Goal: Task Accomplishment & Management: Complete application form

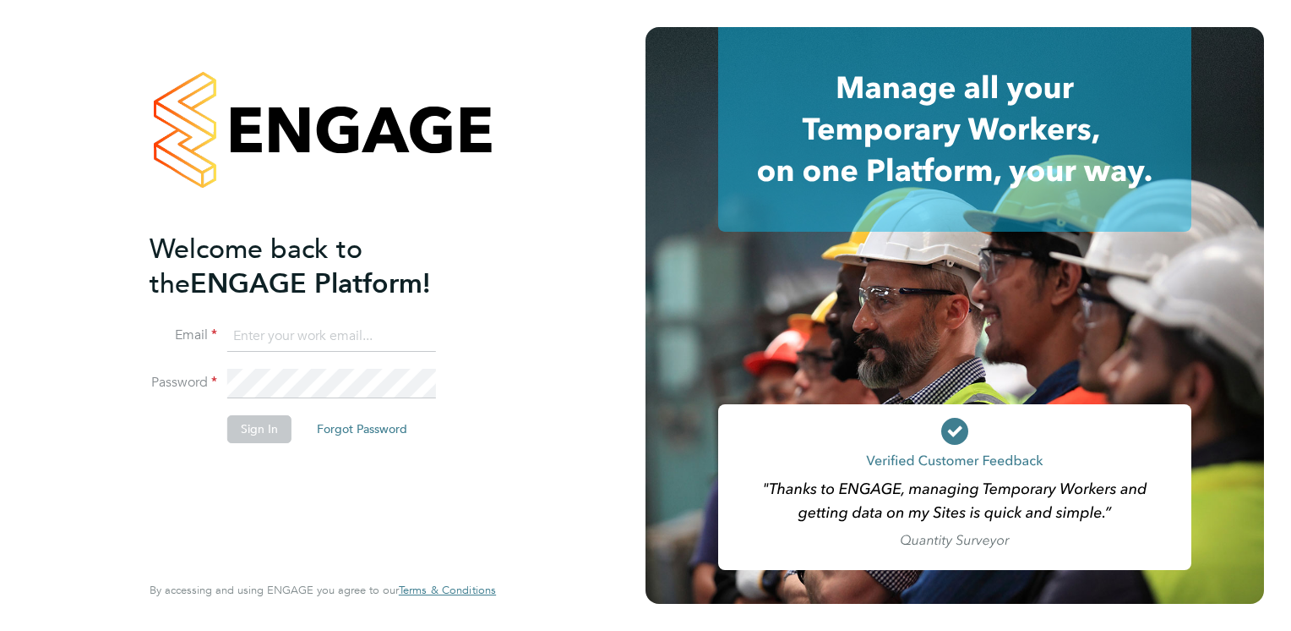
type input "sue.wallis@sewellwallis.co.uk"
click at [414, 328] on input "sue.wallis@sewellwallis.co.uk" at bounding box center [331, 336] width 209 height 30
click at [250, 420] on button "Sign In" at bounding box center [259, 428] width 64 height 27
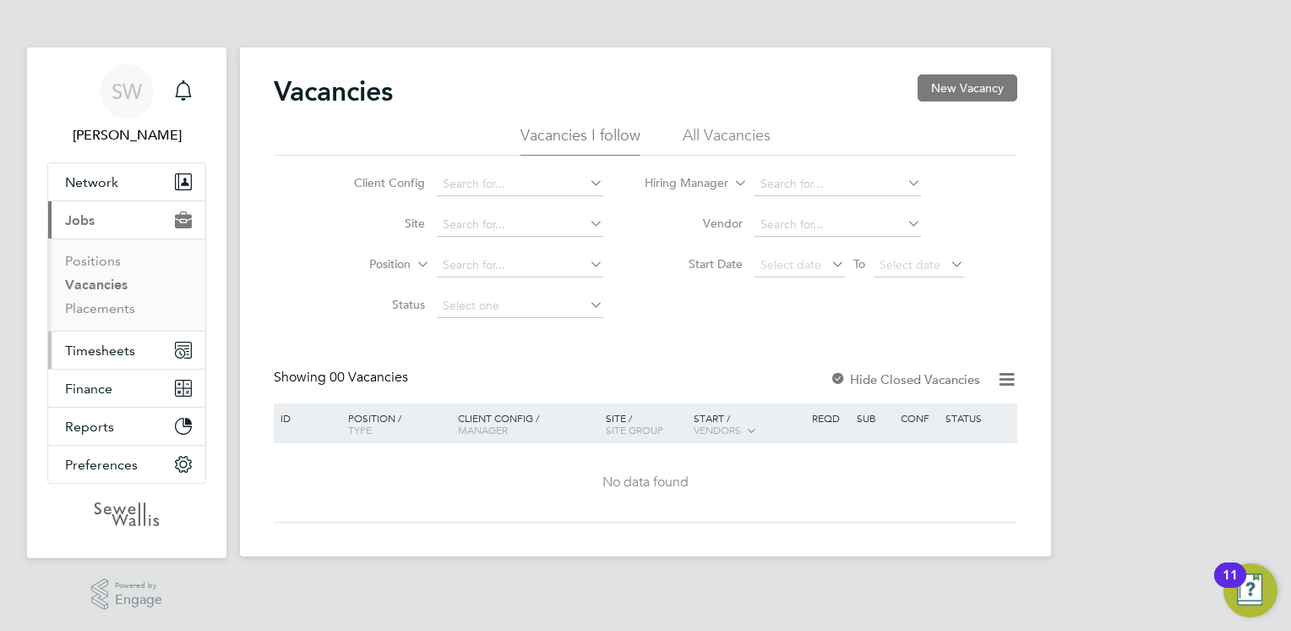
click at [111, 349] on span "Timesheets" at bounding box center [100, 350] width 70 height 16
click at [106, 349] on span "Timesheets" at bounding box center [100, 350] width 70 height 16
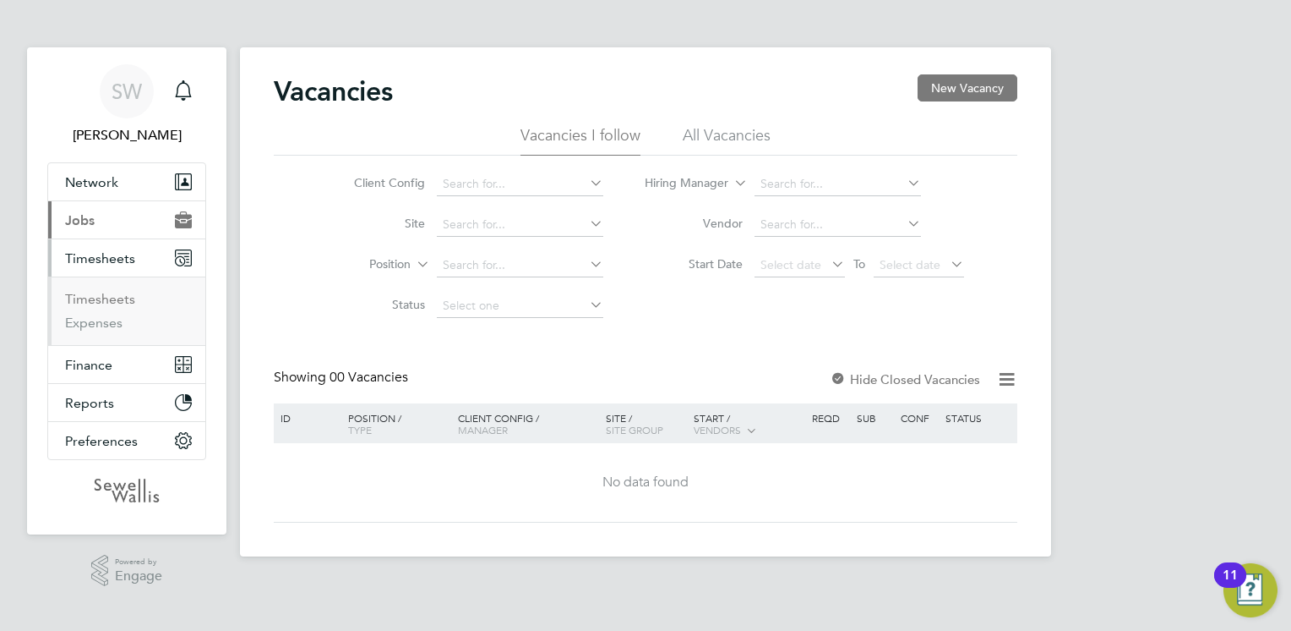
click at [108, 295] on link "Timesheets" at bounding box center [100, 299] width 70 height 16
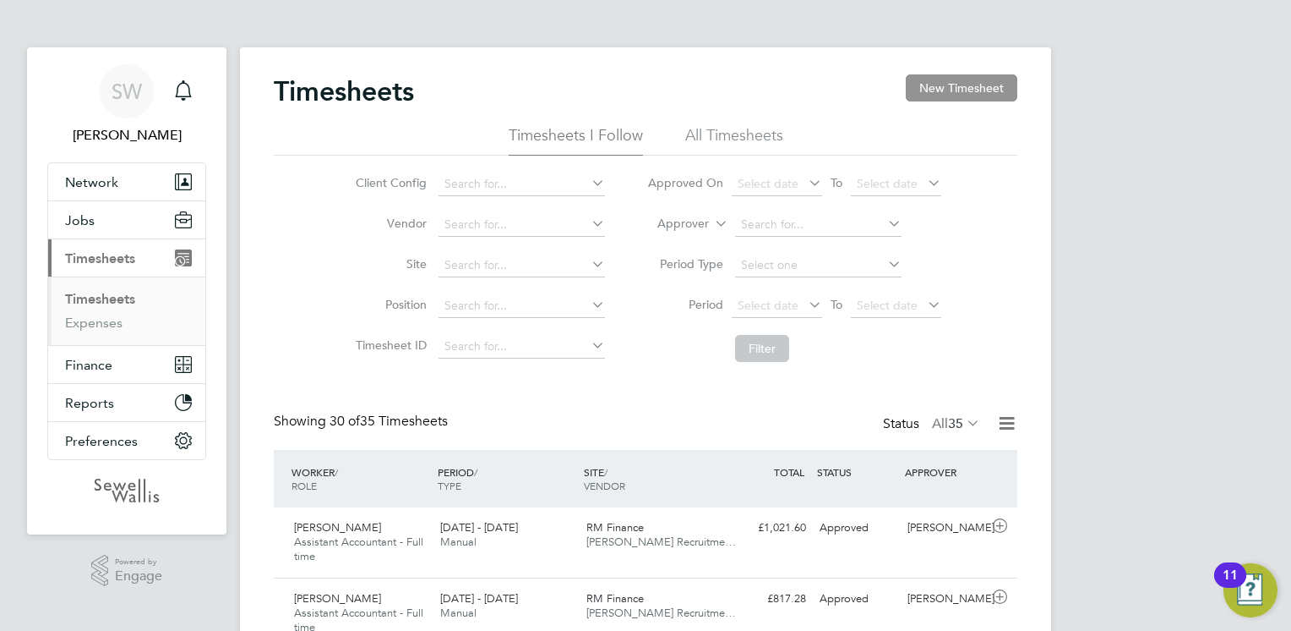
click at [958, 76] on button "New Timesheet" at bounding box center [962, 87] width 112 height 27
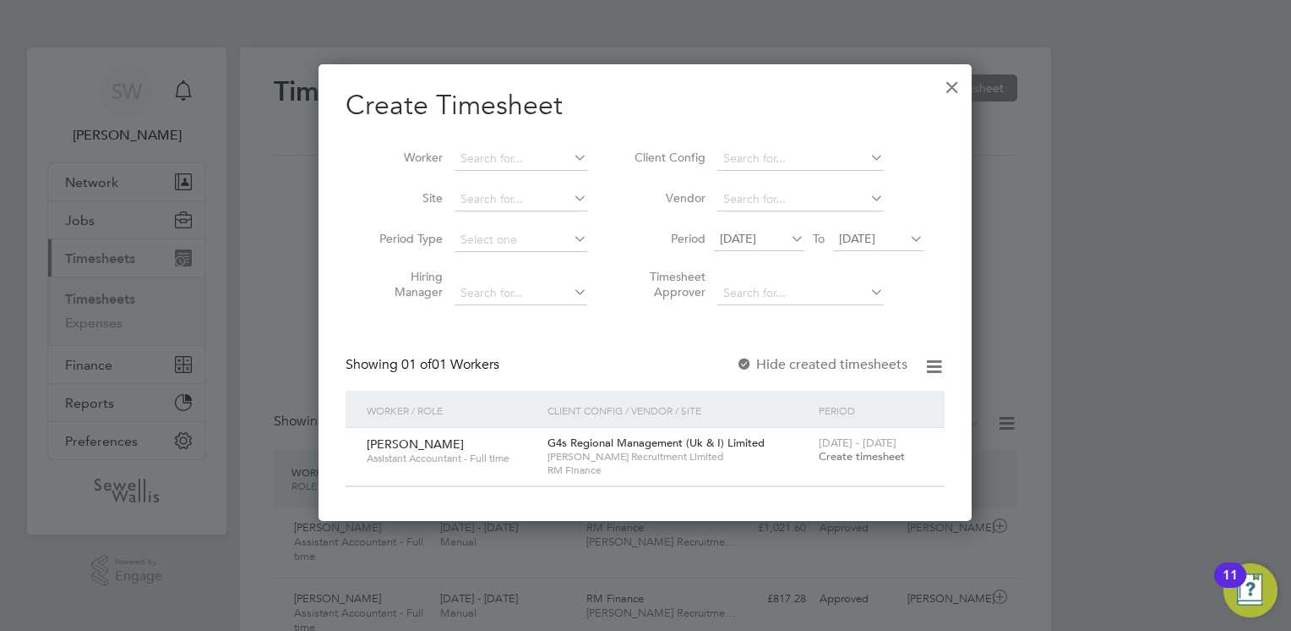
click at [885, 450] on span "Create timesheet" at bounding box center [862, 456] width 86 height 14
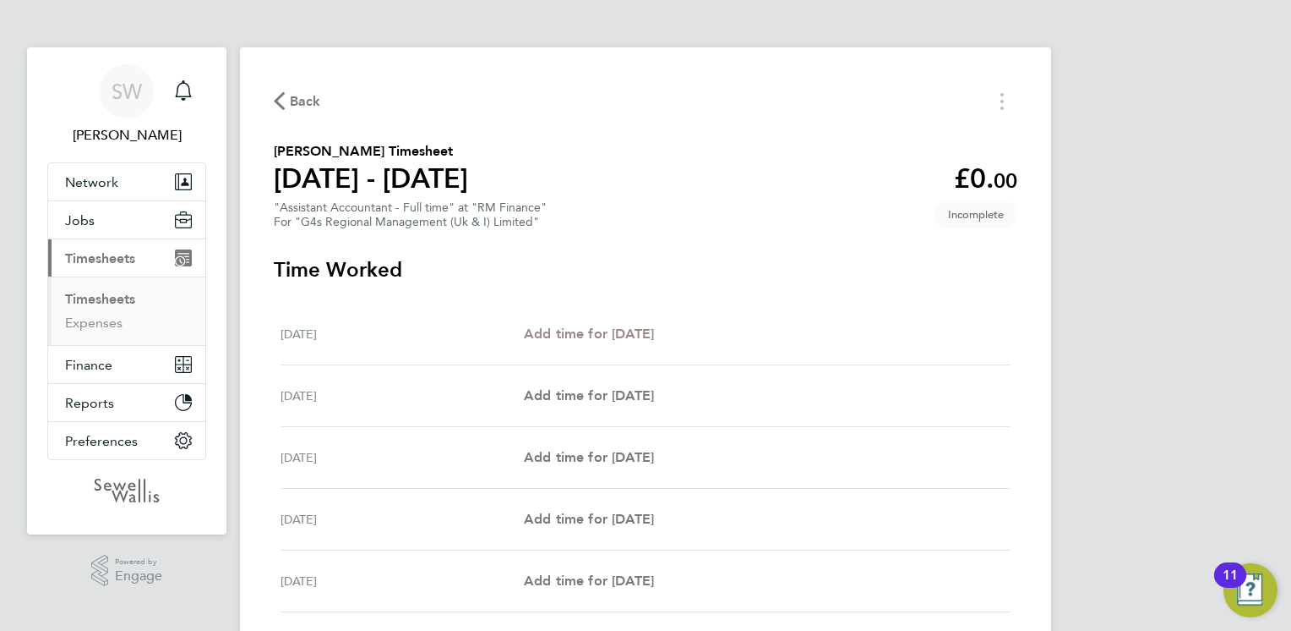
click at [591, 338] on span "Add time for [DATE]" at bounding box center [589, 333] width 130 height 16
select select "30"
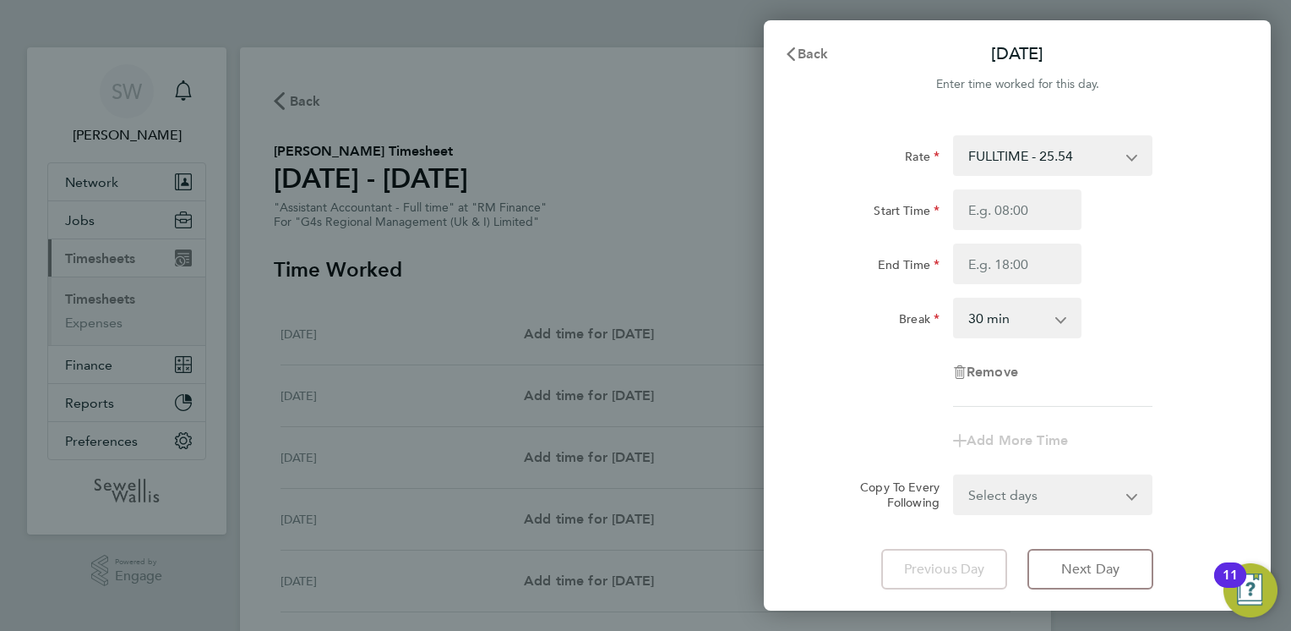
click at [1098, 164] on select "FULLTIME - 25.54" at bounding box center [1043, 155] width 176 height 37
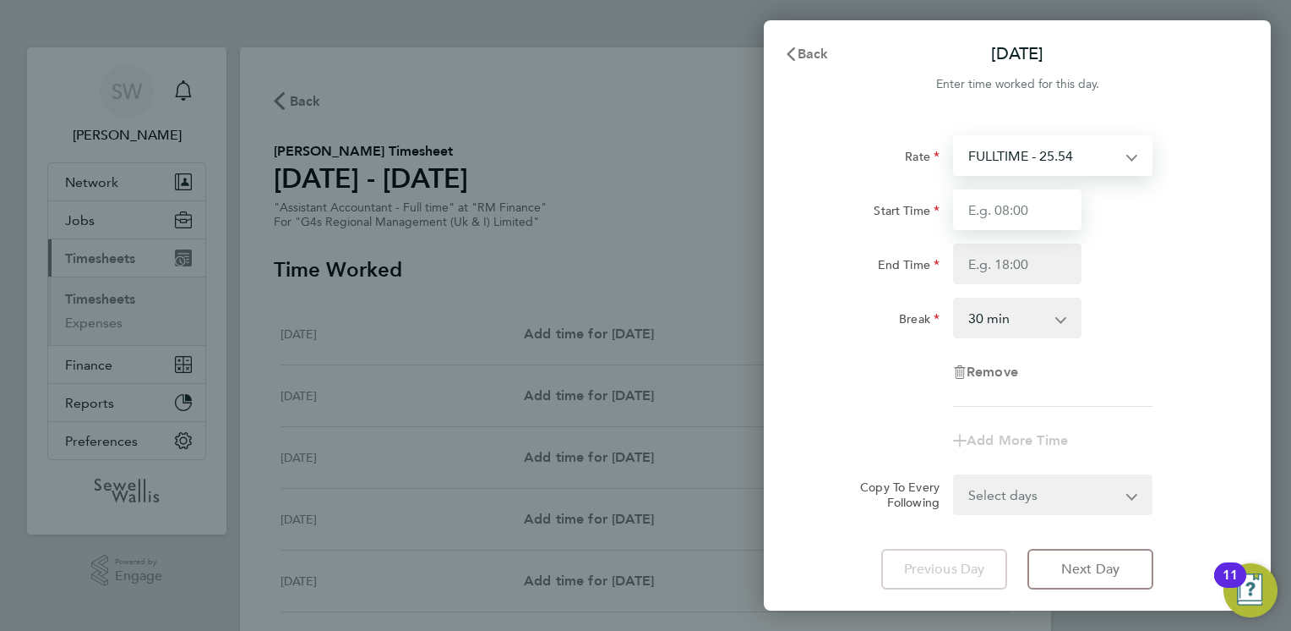
click at [1026, 213] on input "Start Time" at bounding box center [1017, 209] width 128 height 41
type input "08:30"
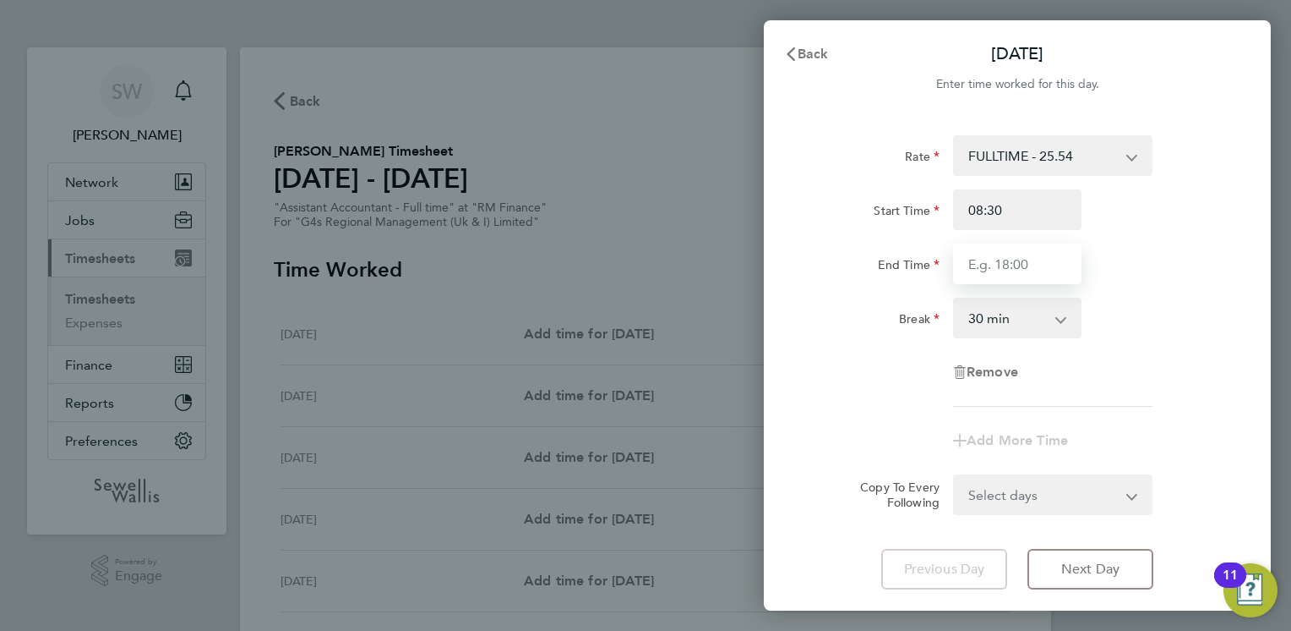
type input "17:00"
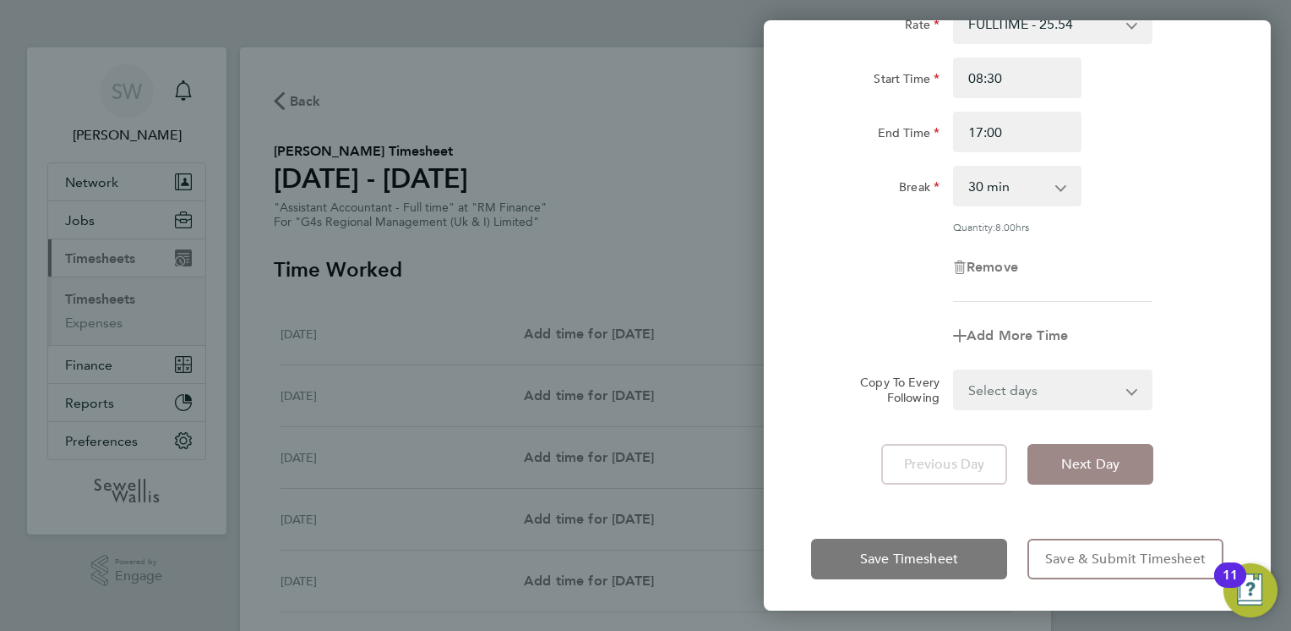
click at [1095, 452] on button "Next Day" at bounding box center [1091, 464] width 126 height 41
select select "30"
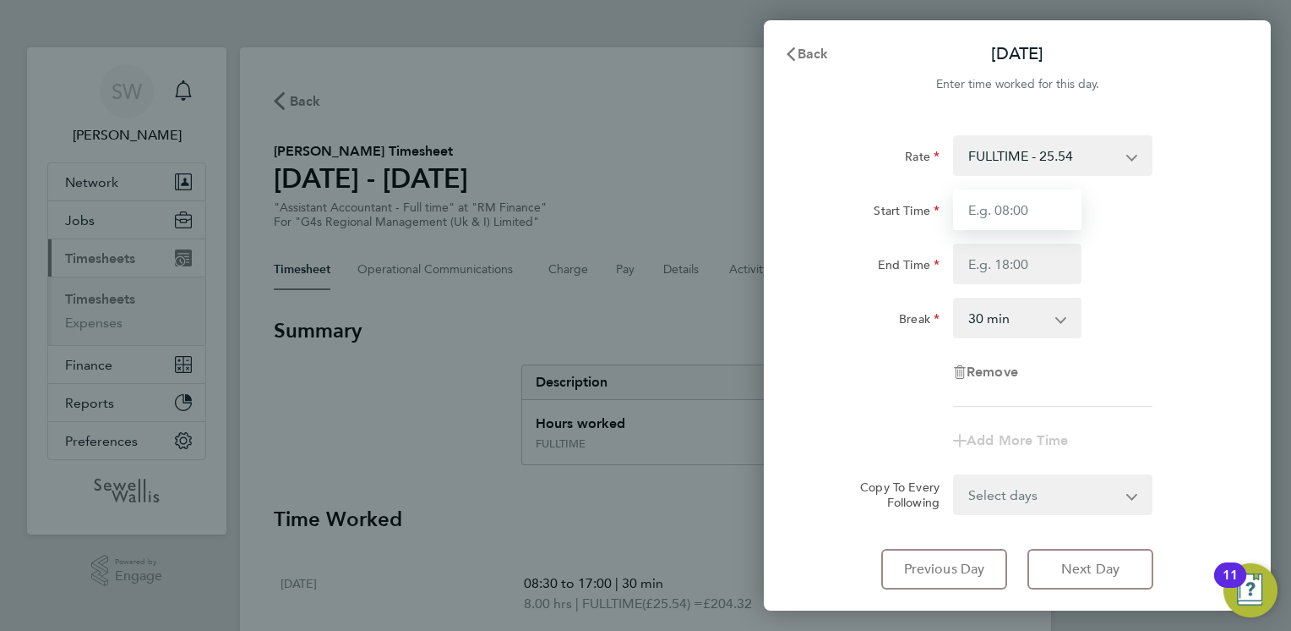
click at [1021, 207] on input "Start Time" at bounding box center [1017, 209] width 128 height 41
type input "08:30"
type input "17:00"
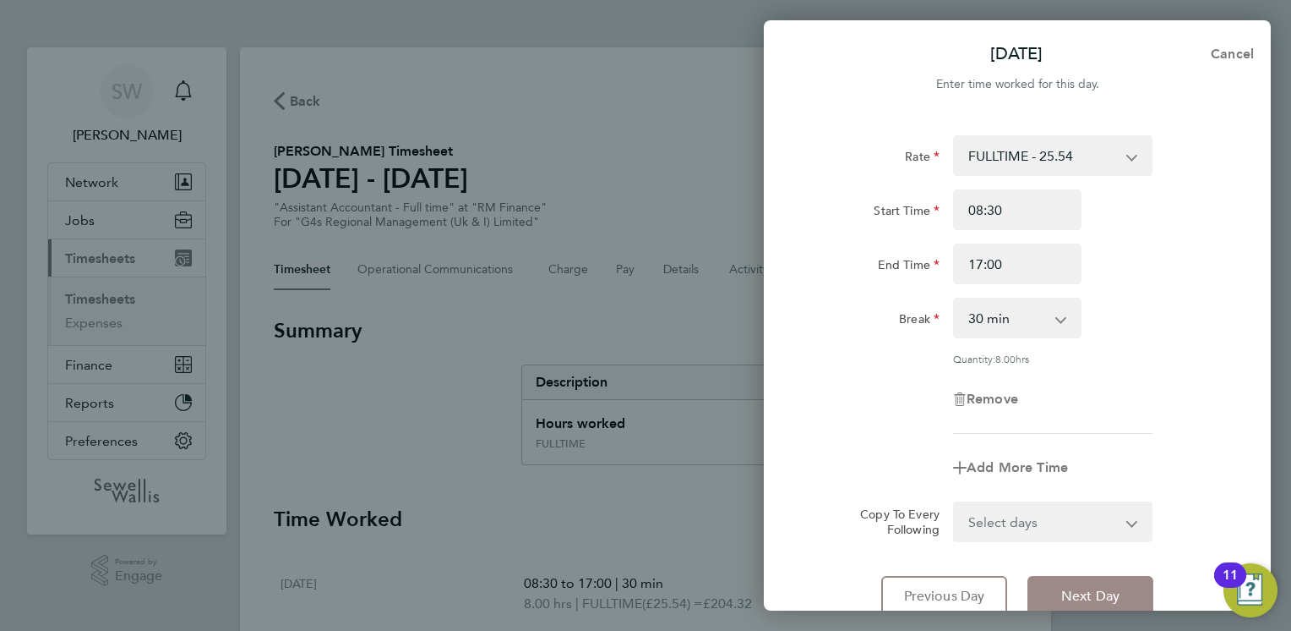
click at [1117, 596] on span "Next Day" at bounding box center [1091, 595] width 58 height 17
select select "30"
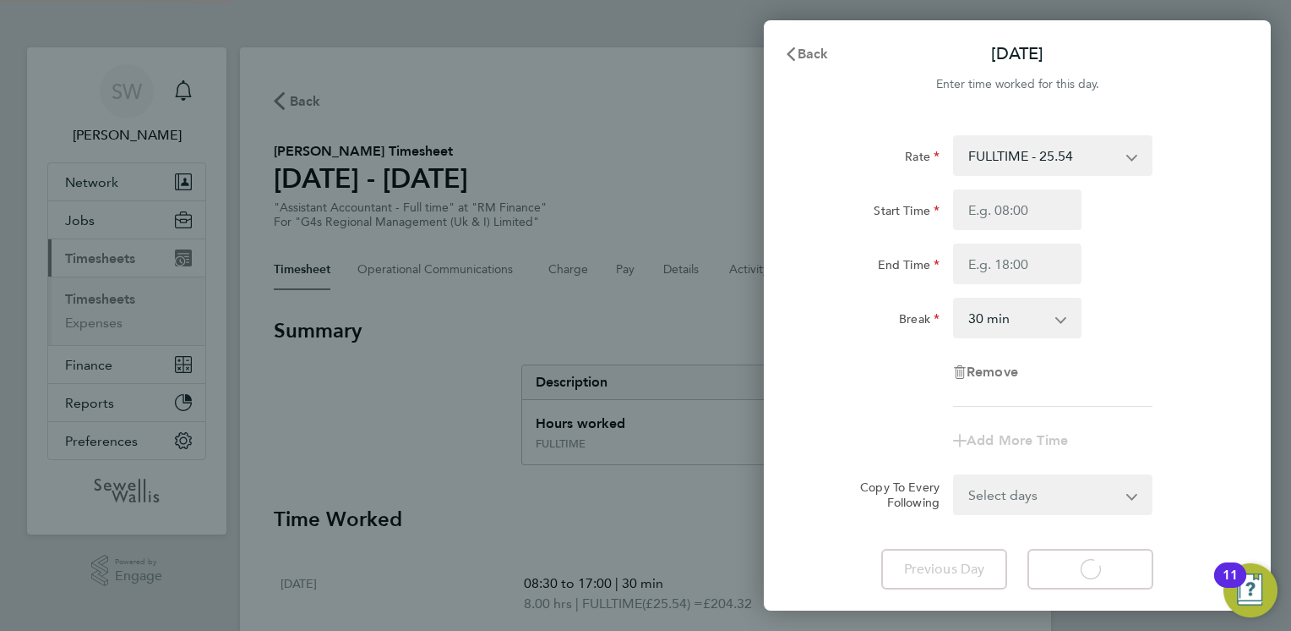
select select "30"
click at [1029, 210] on input "Start Time" at bounding box center [1017, 209] width 128 height 41
type input "08:30"
type input "17:00"
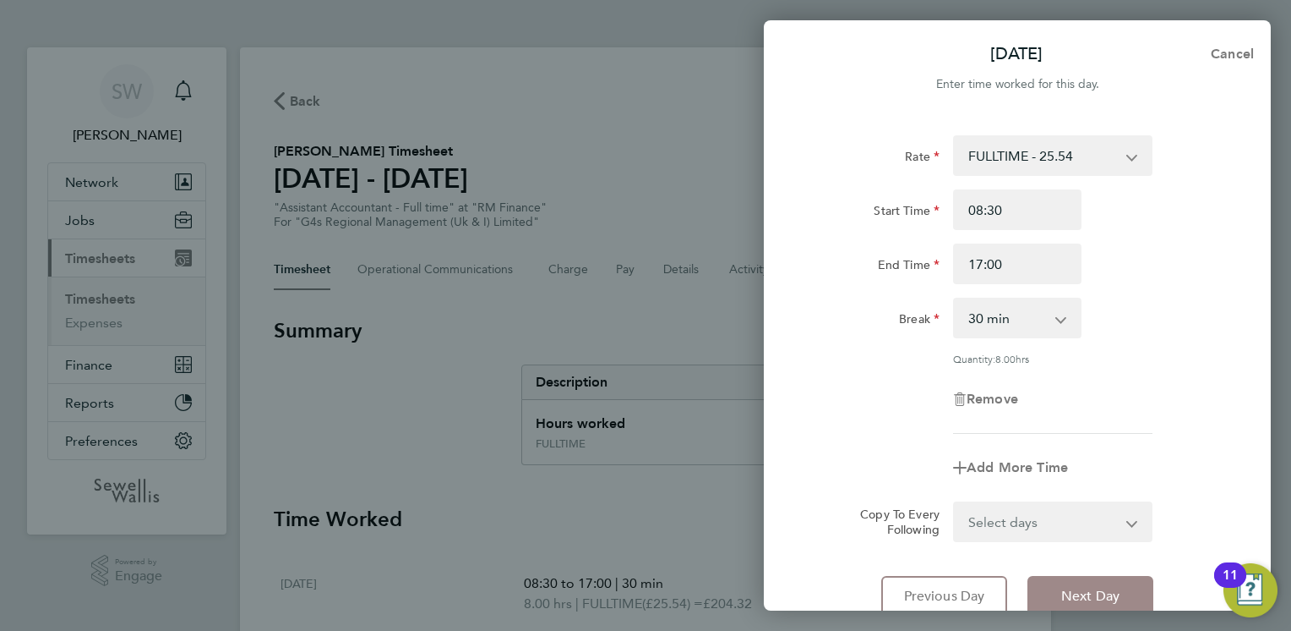
click at [1106, 607] on button "Next Day" at bounding box center [1091, 596] width 126 height 41
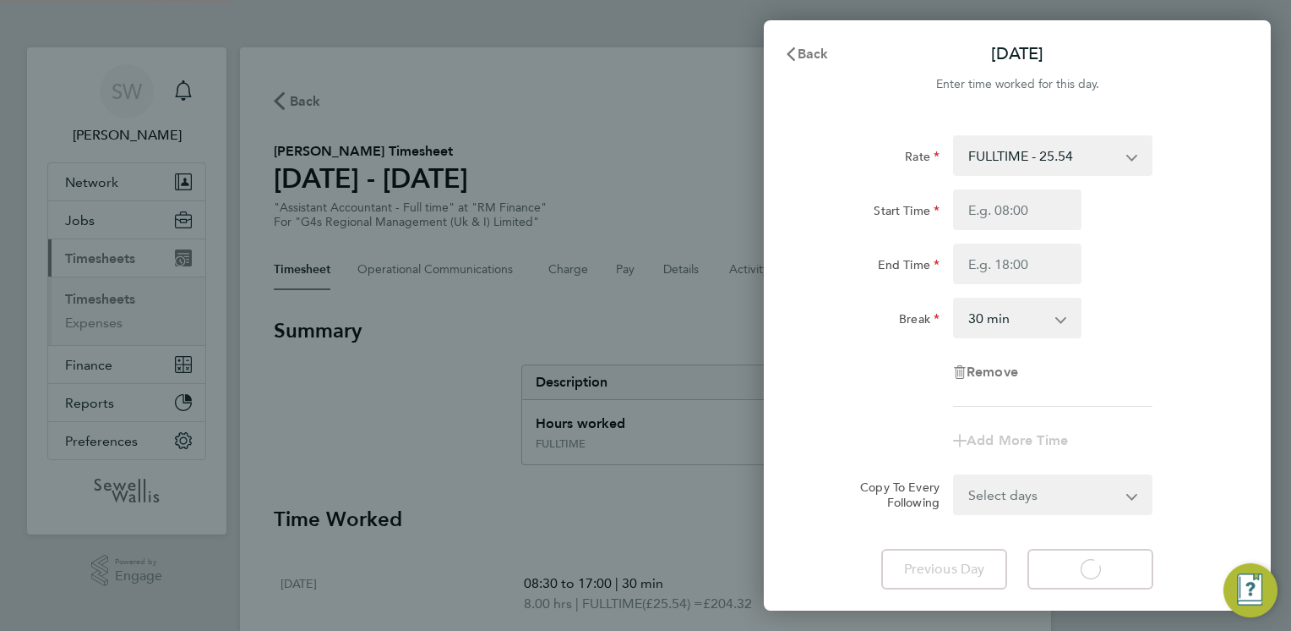
select select "30"
click at [1098, 574] on span "Next Day" at bounding box center [1091, 568] width 58 height 17
select select "30"
click at [1057, 189] on input "Start Time" at bounding box center [1017, 209] width 128 height 41
type input "08:30"
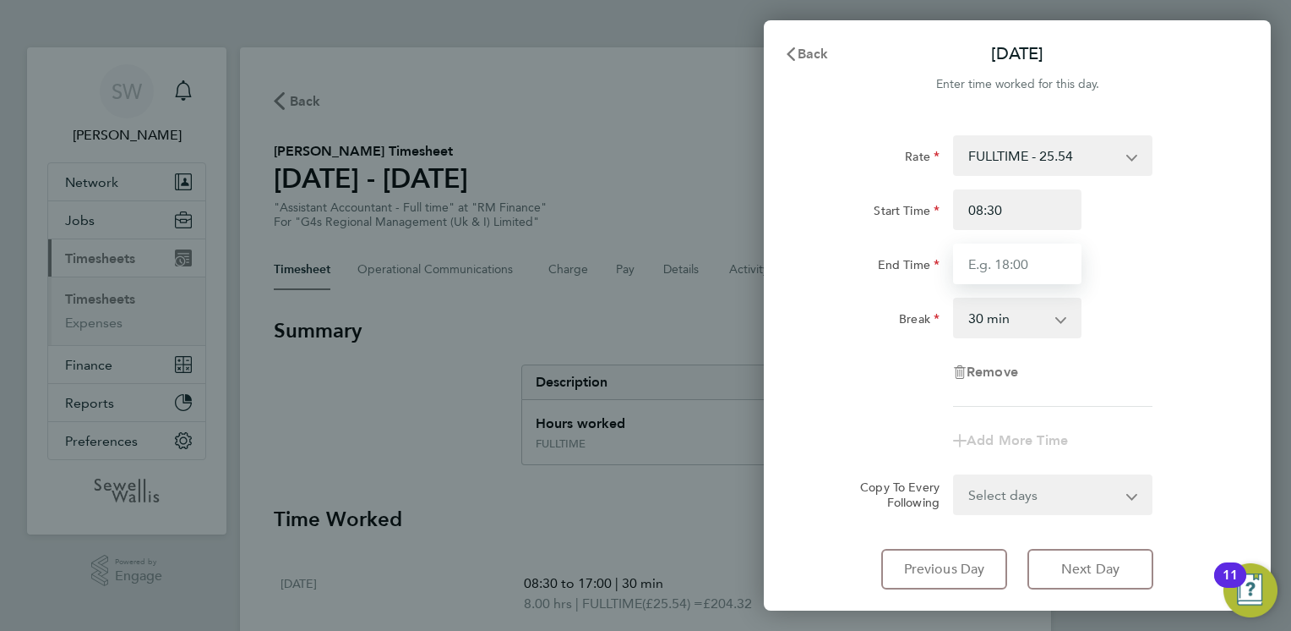
type input "17:00"
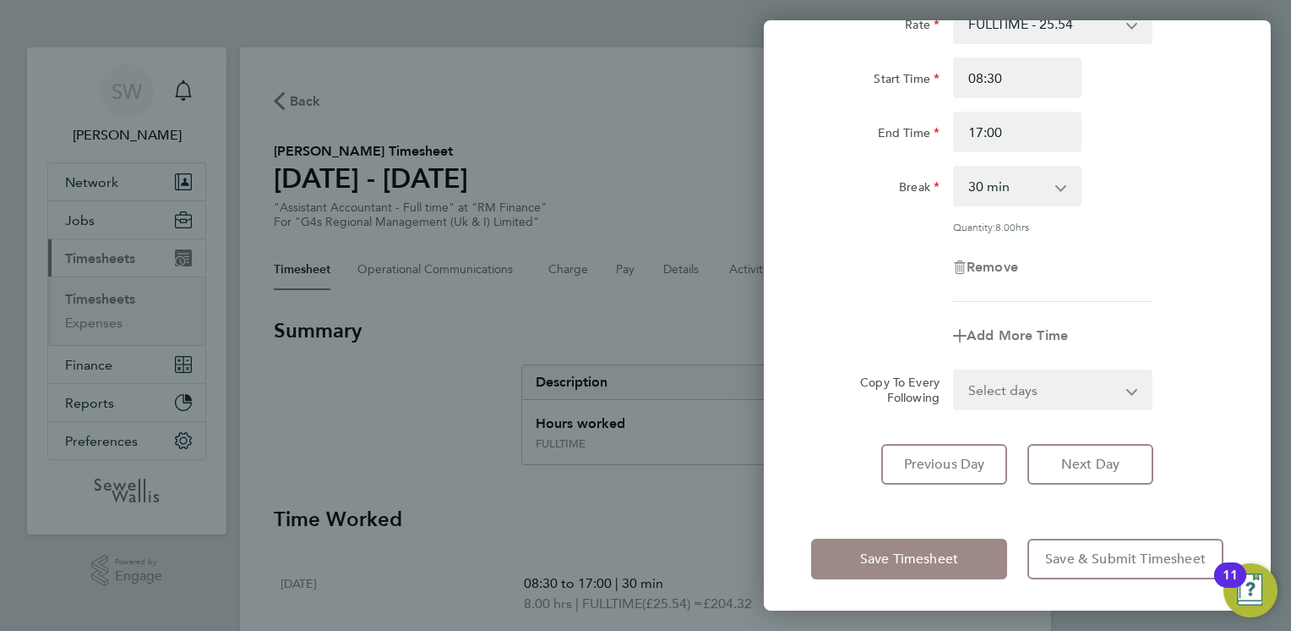
click at [916, 553] on span "Save Timesheet" at bounding box center [909, 558] width 98 height 17
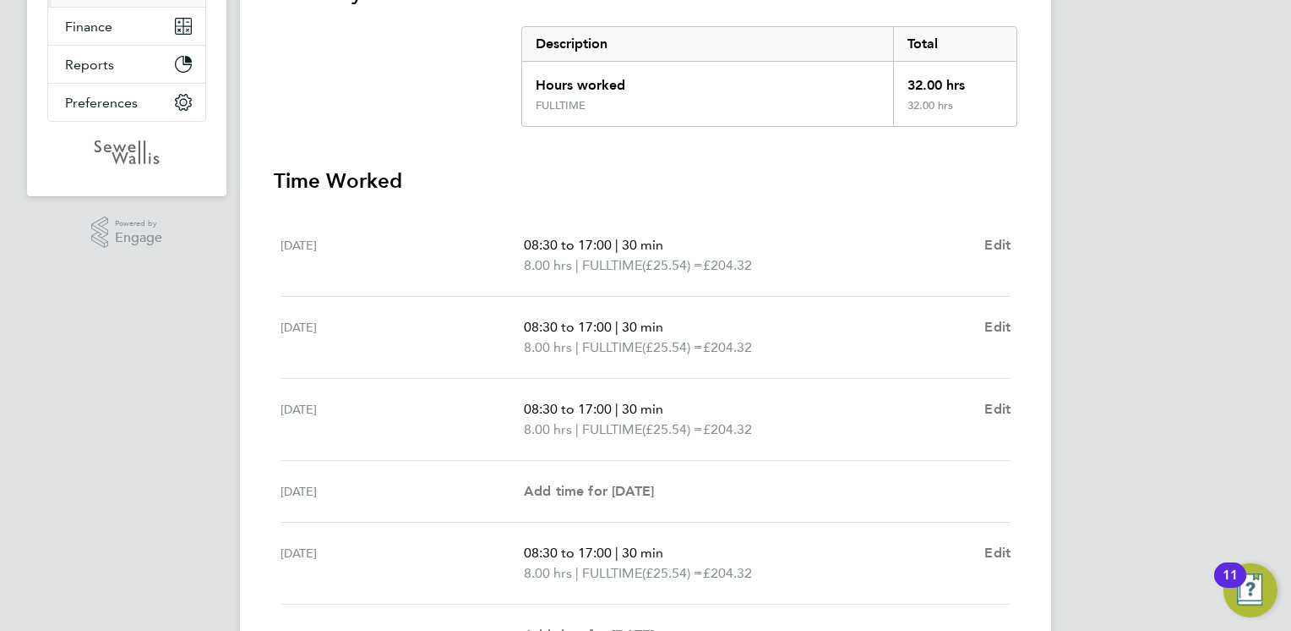
scroll to position [582, 0]
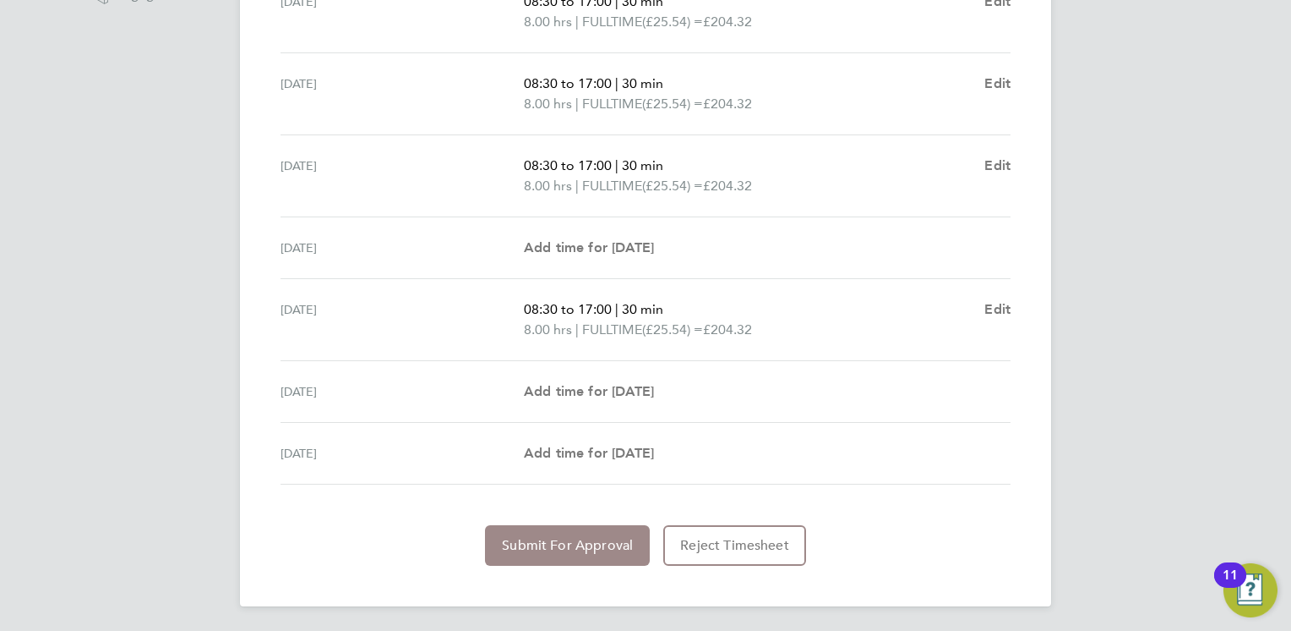
click at [543, 546] on span "Submit For Approval" at bounding box center [567, 545] width 131 height 17
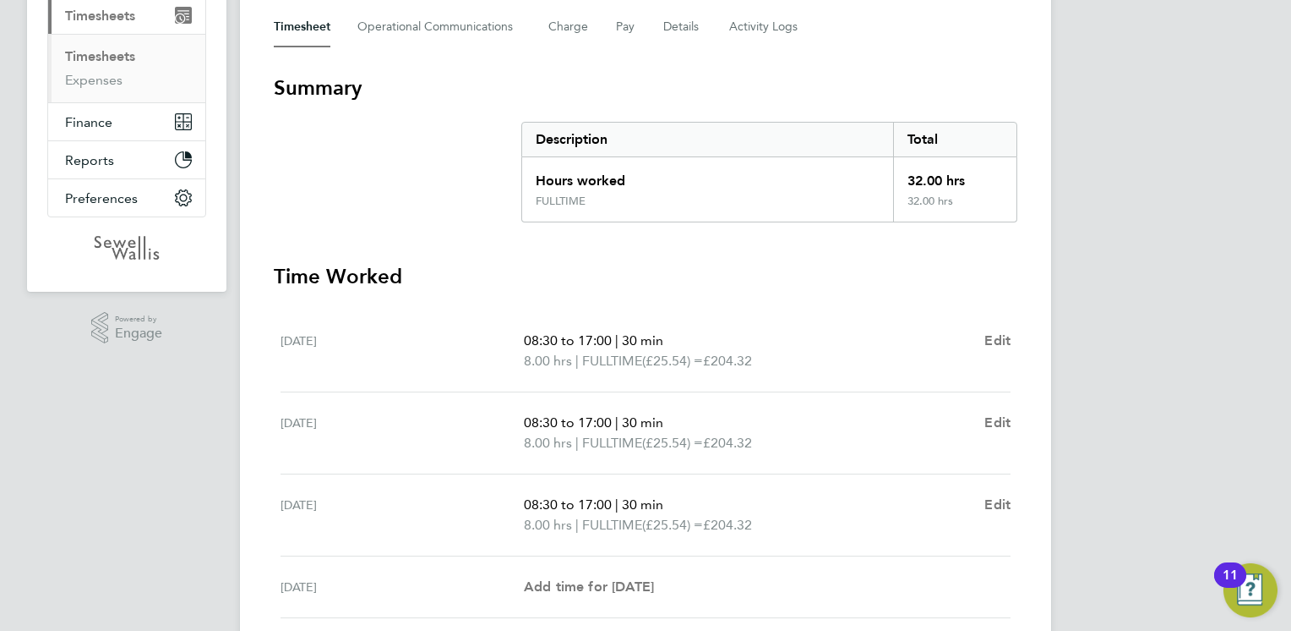
scroll to position [0, 0]
